Goal: Task Accomplishment & Management: Complete application form

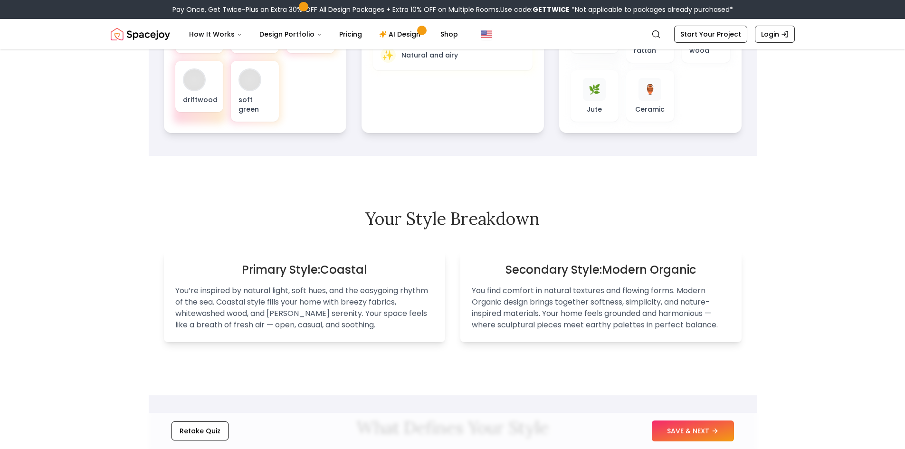
scroll to position [190, 0]
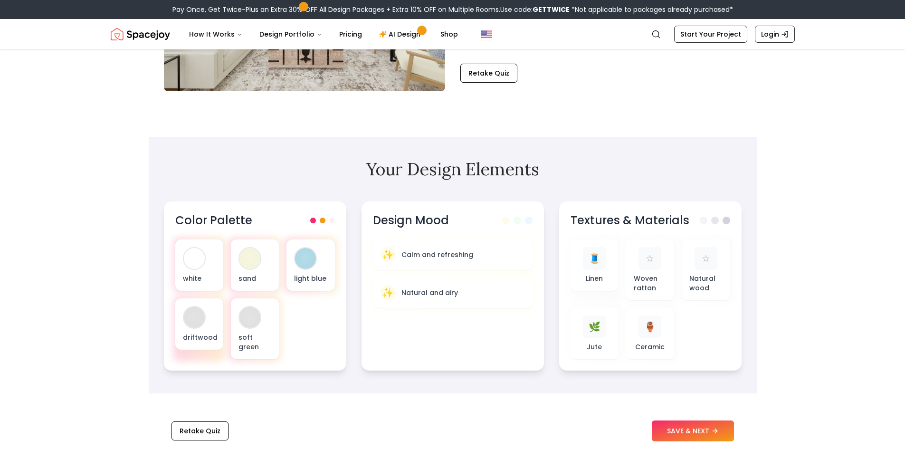
click at [234, 268] on div "sand" at bounding box center [255, 264] width 48 height 51
click at [241, 264] on div at bounding box center [249, 258] width 21 height 21
click at [247, 261] on div at bounding box center [249, 258] width 21 height 21
click at [317, 262] on div at bounding box center [305, 258] width 23 height 23
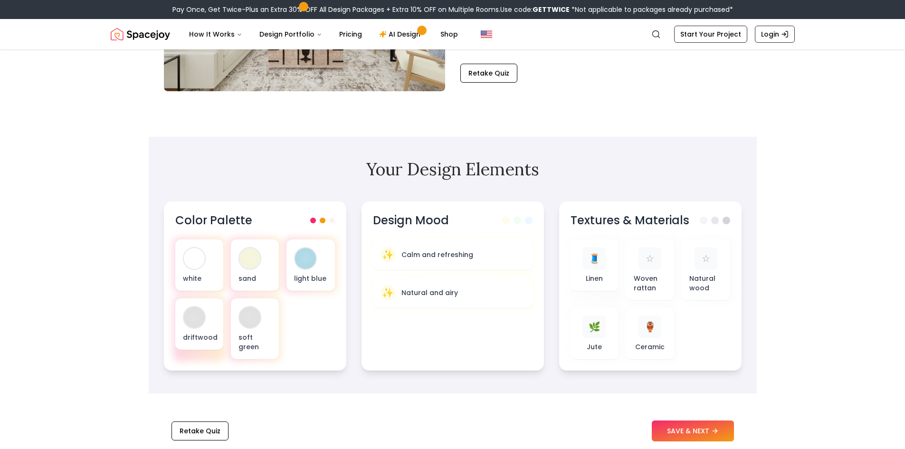
click at [325, 221] on span at bounding box center [323, 221] width 6 height 6
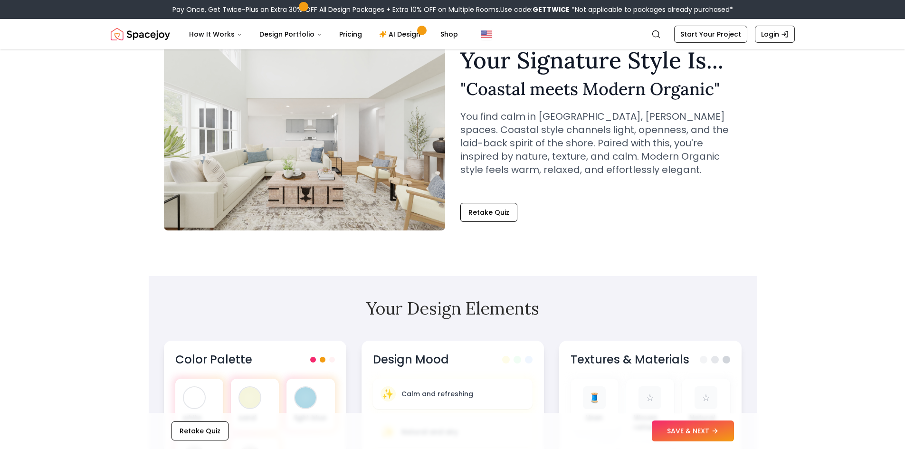
scroll to position [0, 0]
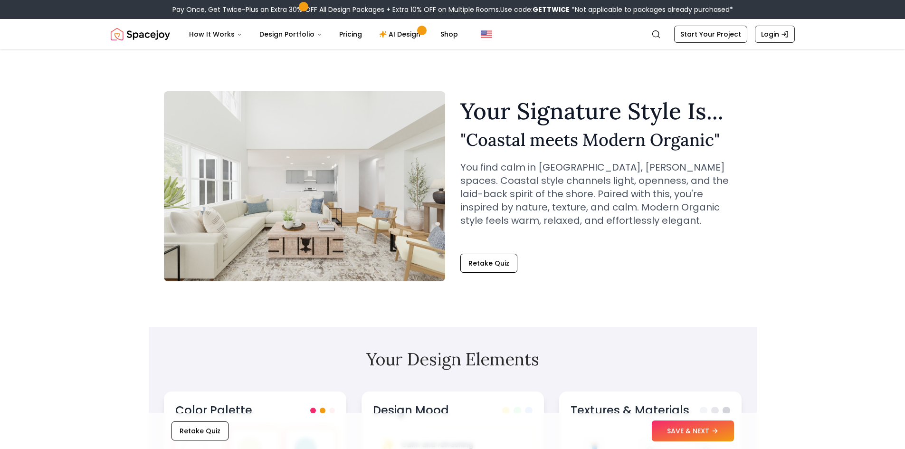
click at [709, 429] on button "SAVE & NEXT" at bounding box center [693, 431] width 82 height 21
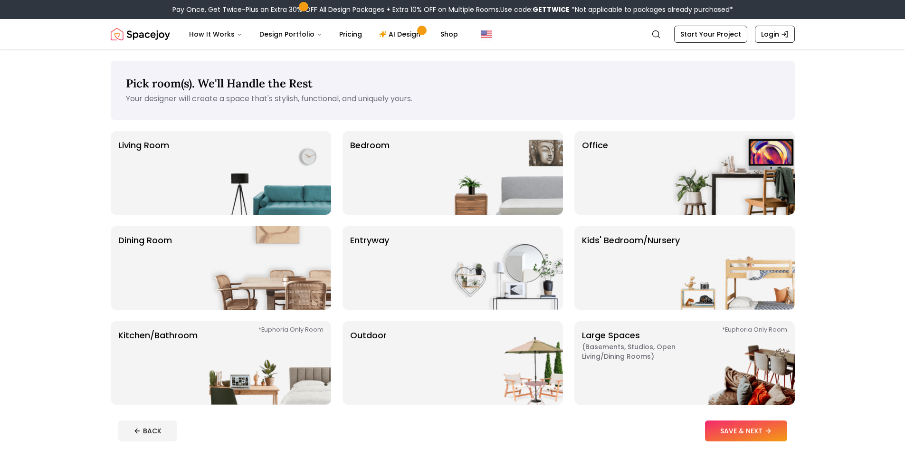
click at [229, 201] on img at bounding box center [271, 173] width 122 height 84
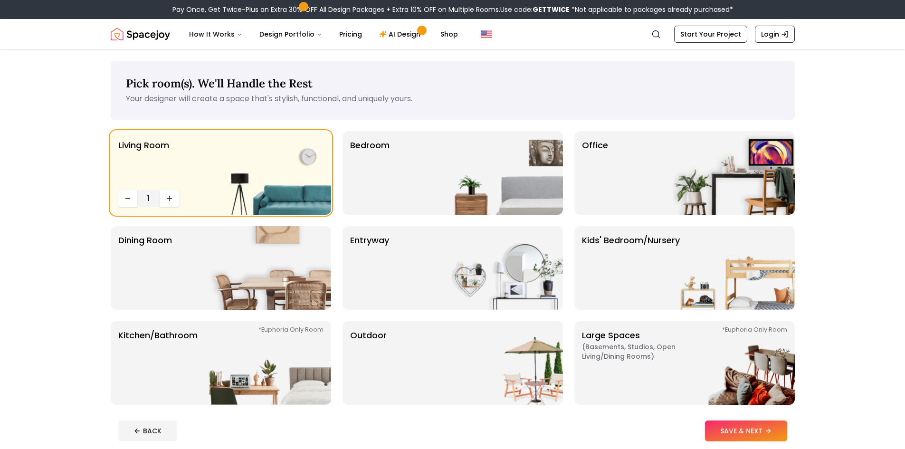
click at [727, 432] on button "SAVE & NEXT" at bounding box center [746, 431] width 82 height 21
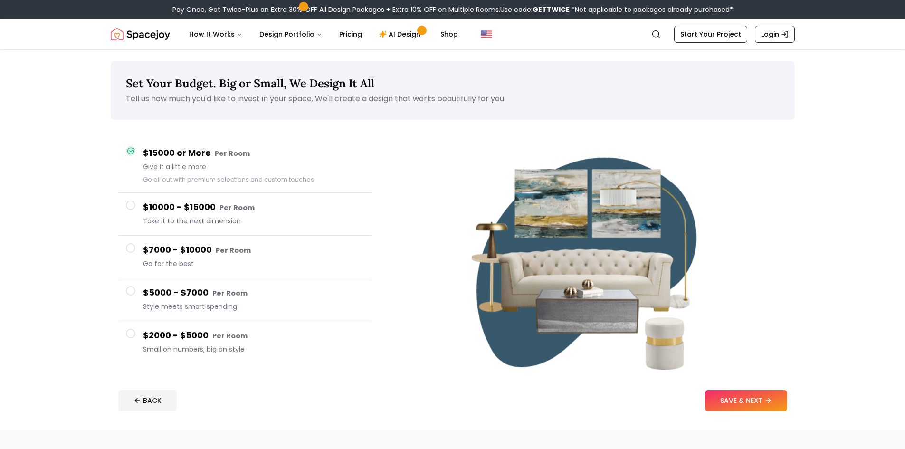
click at [746, 398] on button "SAVE & NEXT" at bounding box center [746, 400] width 82 height 21
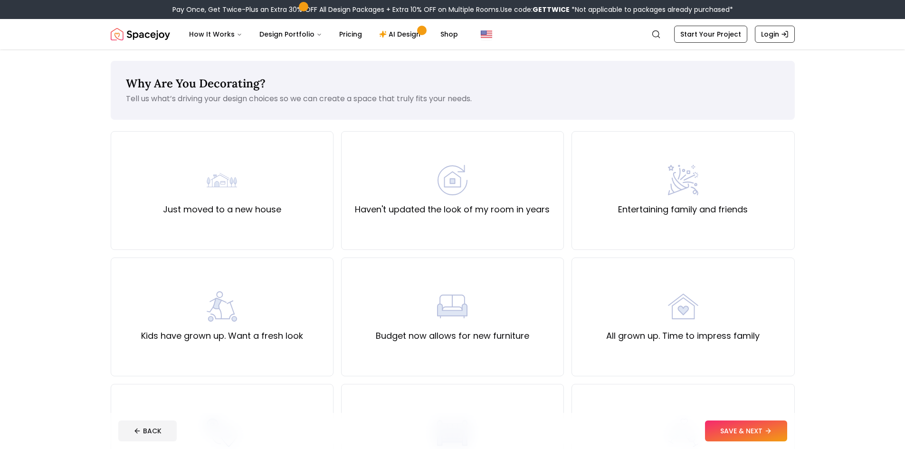
click at [246, 164] on div "Just moved to a new house" at bounding box center [222, 190] width 223 height 119
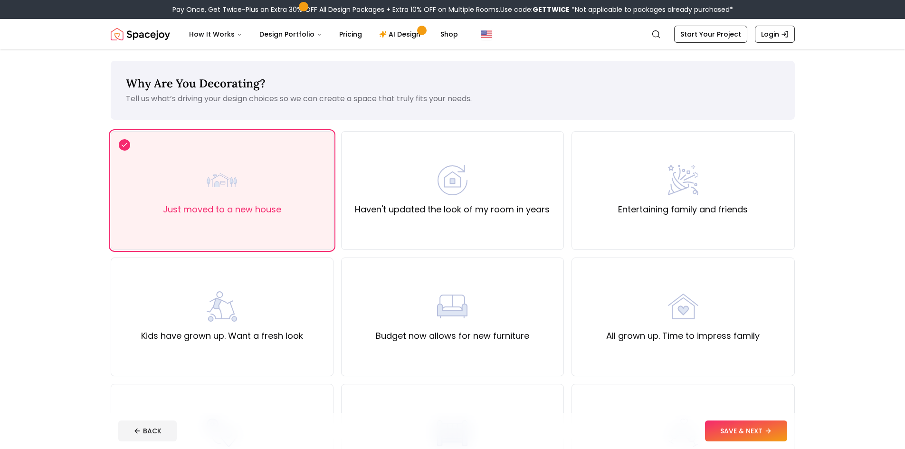
click at [786, 433] on button "SAVE & NEXT" at bounding box center [746, 431] width 82 height 21
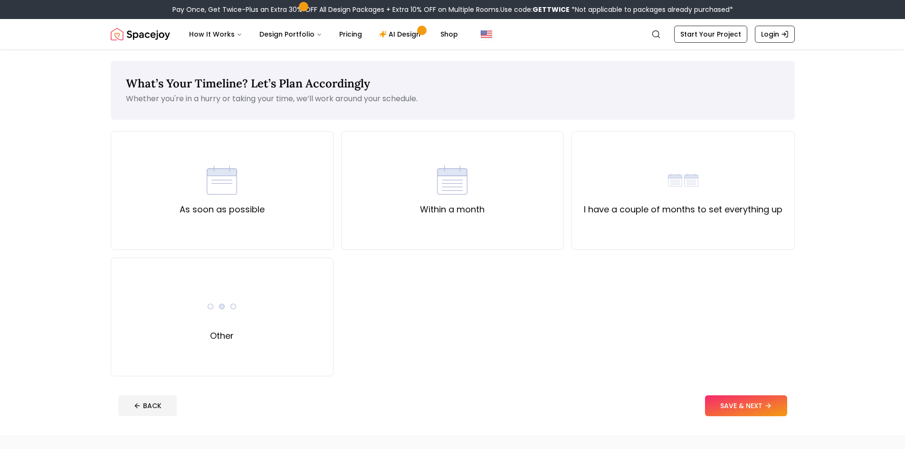
click at [435, 206] on label "Within a month" at bounding box center [452, 209] width 65 height 13
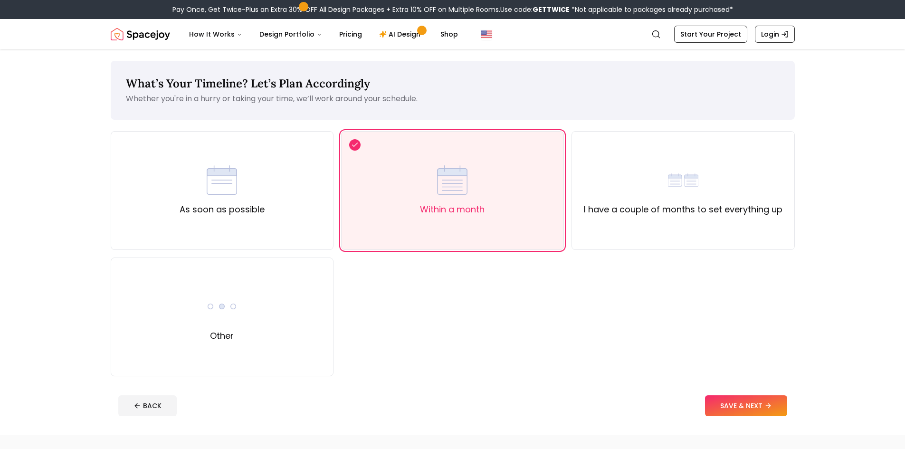
click at [737, 406] on button "SAVE & NEXT" at bounding box center [746, 405] width 82 height 21
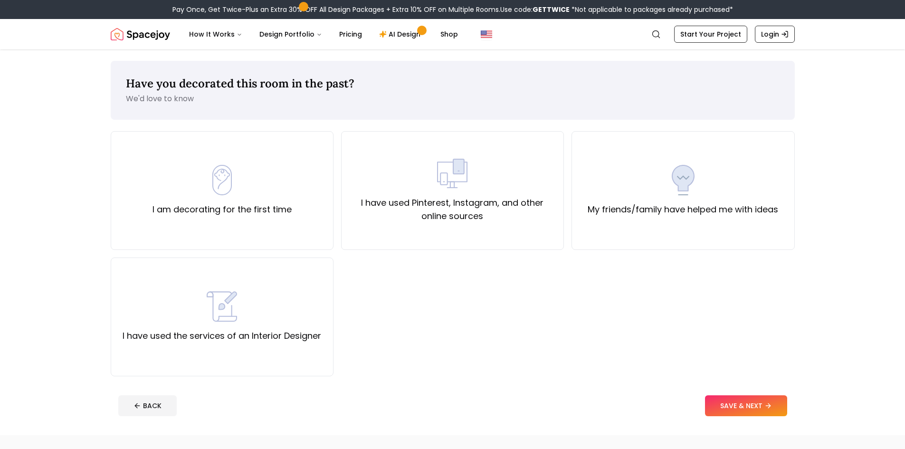
click at [458, 209] on label "I have used Pinterest, Instagram, and other online sources" at bounding box center [452, 209] width 207 height 27
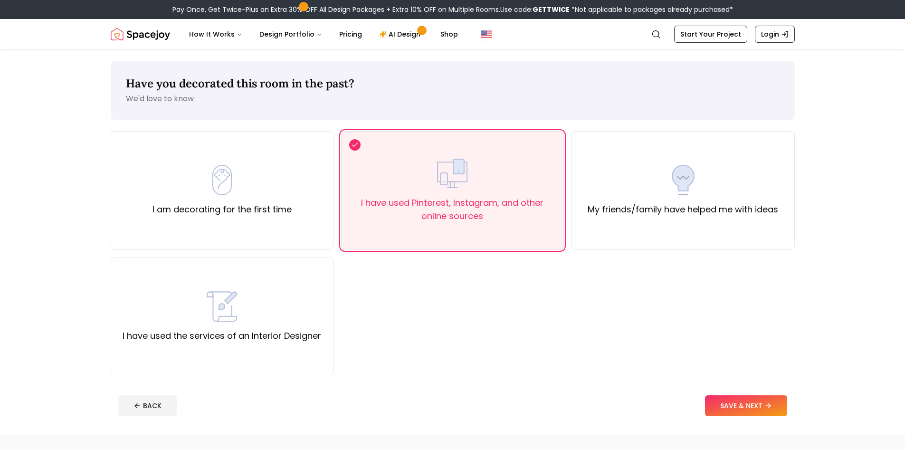
click at [761, 405] on button "SAVE & NEXT" at bounding box center [746, 405] width 82 height 21
